Goal: Task Accomplishment & Management: Manage account settings

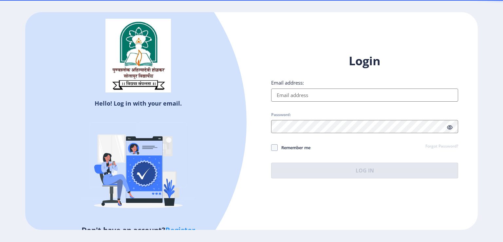
click at [309, 96] on input "Email address:" at bounding box center [364, 94] width 187 height 13
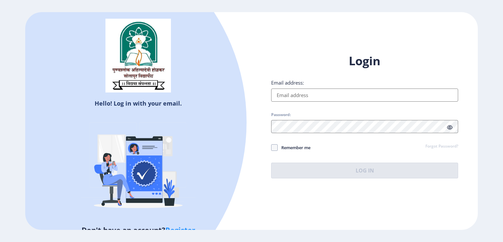
type input "[EMAIL_ADDRESS][DOMAIN_NAME]"
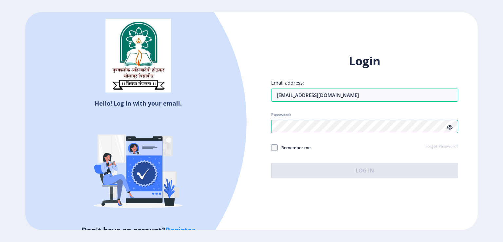
click at [454, 128] on div "Login Email address: [EMAIL_ADDRESS][DOMAIN_NAME] Password: Remember me Forgot …" at bounding box center [364, 115] width 187 height 125
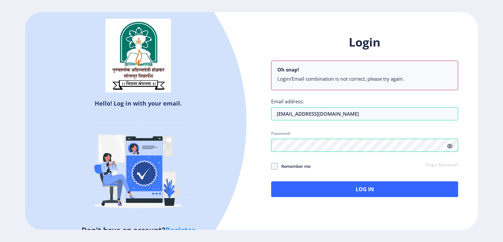
click at [449, 126] on div "Login Oh snap! Login/Email combination is not correct, please try again. Email …" at bounding box center [364, 115] width 187 height 162
click at [452, 146] on icon at bounding box center [450, 145] width 6 height 5
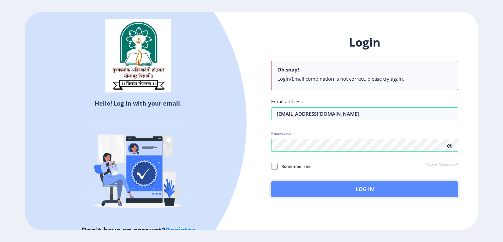
click at [367, 194] on button "Log In" at bounding box center [364, 189] width 187 height 16
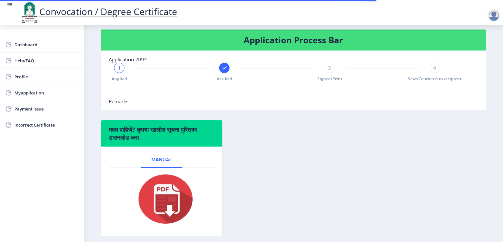
scroll to position [131, 0]
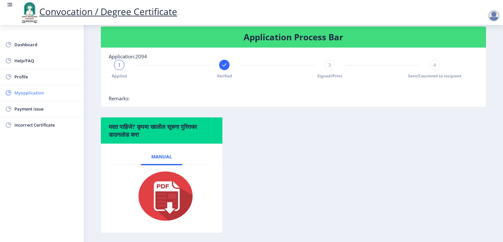
click at [38, 94] on span "Myapplication" at bounding box center [46, 93] width 64 height 8
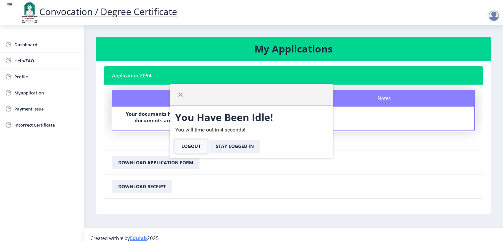
click at [178, 144] on button "Logout" at bounding box center [191, 145] width 32 height 13
